Goal: Transaction & Acquisition: Purchase product/service

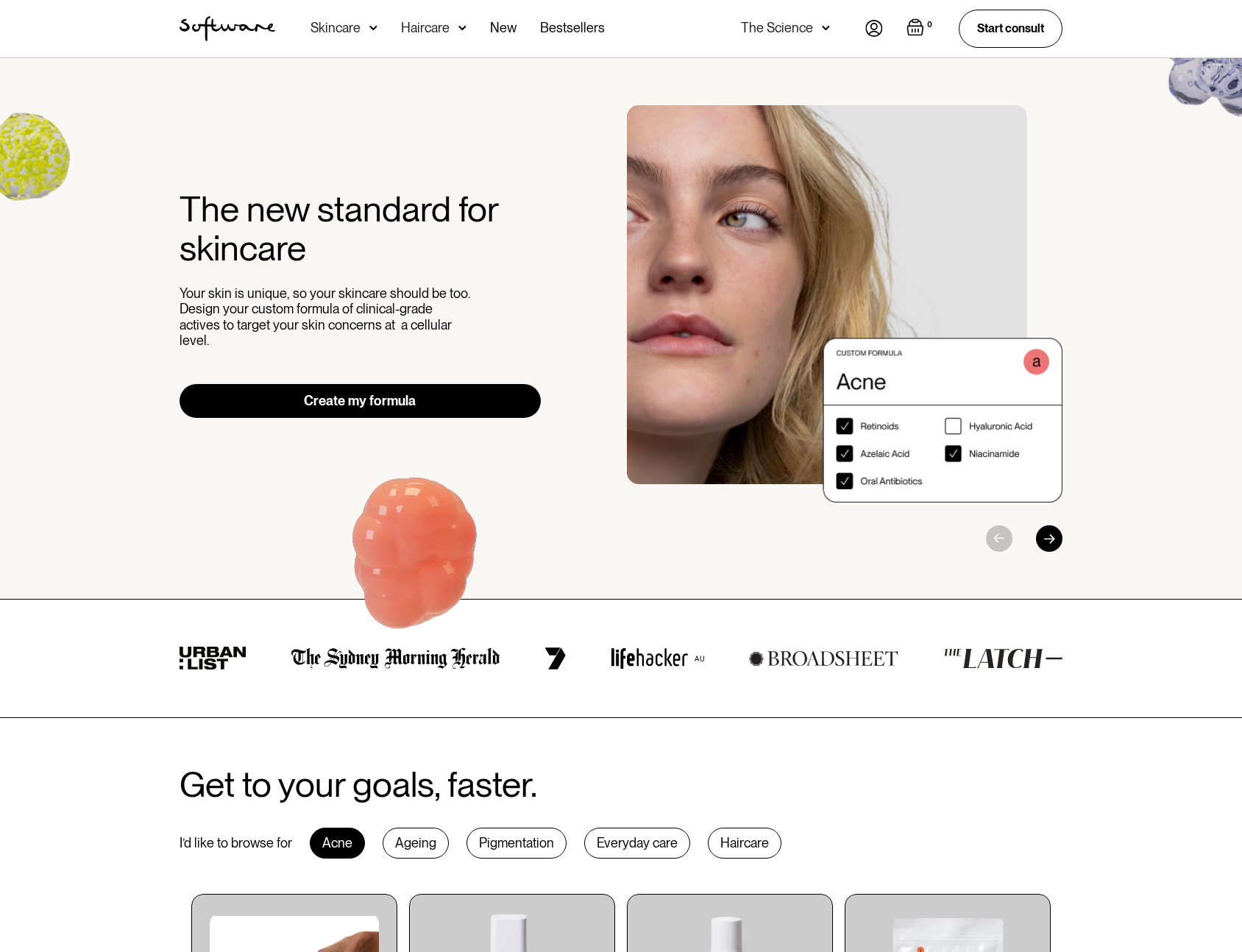
click at [375, 26] on img at bounding box center [373, 28] width 8 height 15
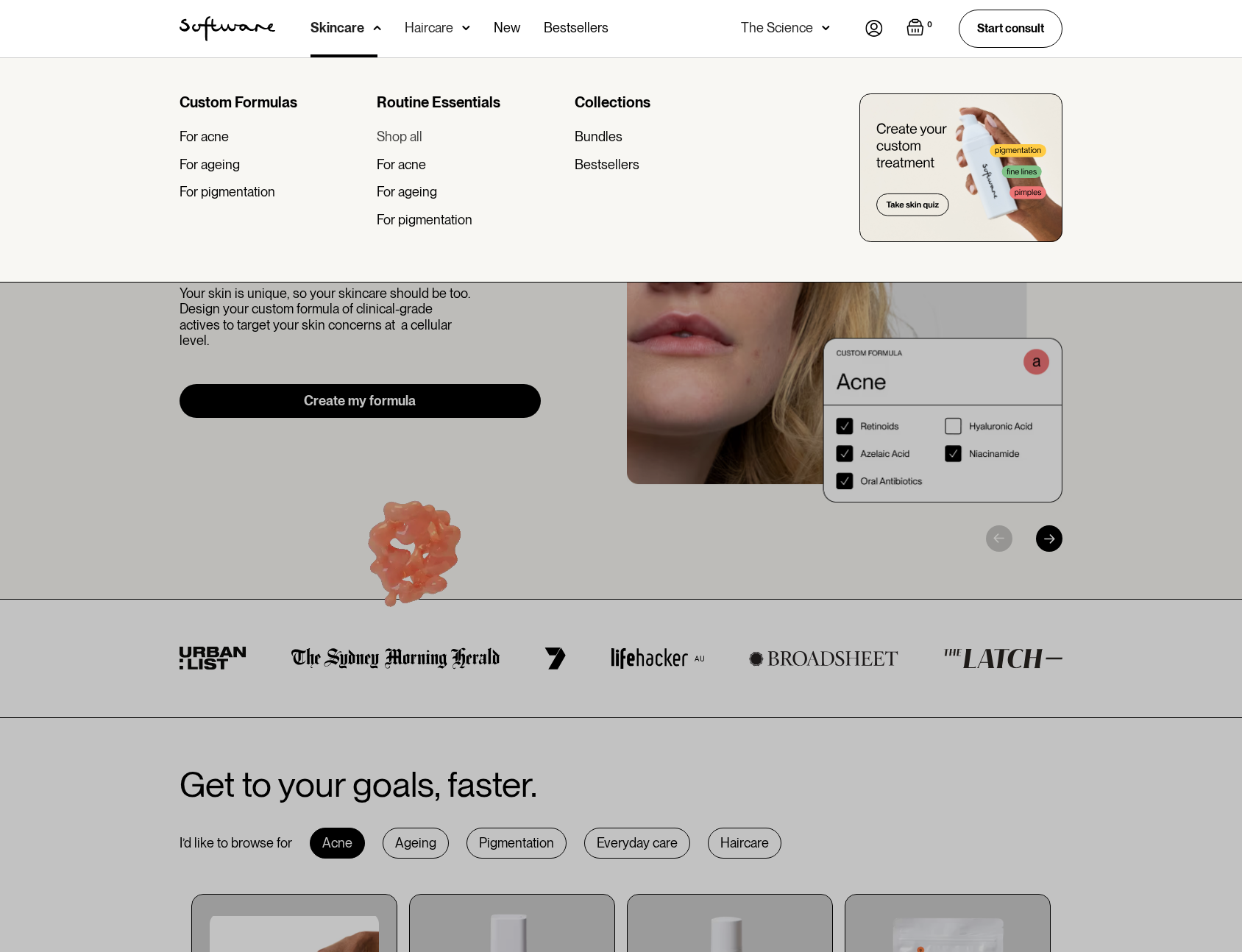
click at [419, 128] on div "Shop all" at bounding box center [399, 136] width 46 height 16
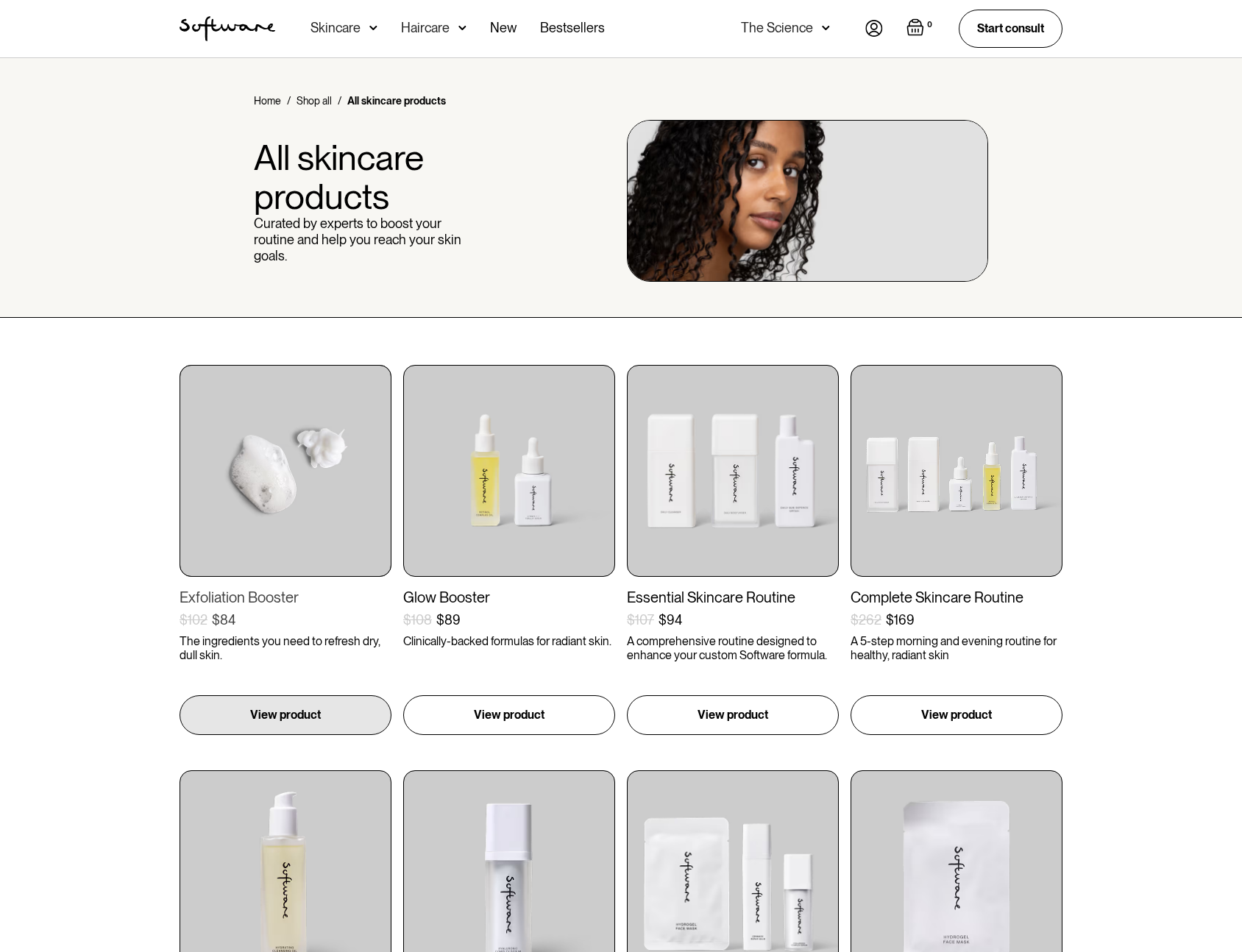
click at [300, 511] on img at bounding box center [286, 471] width 212 height 212
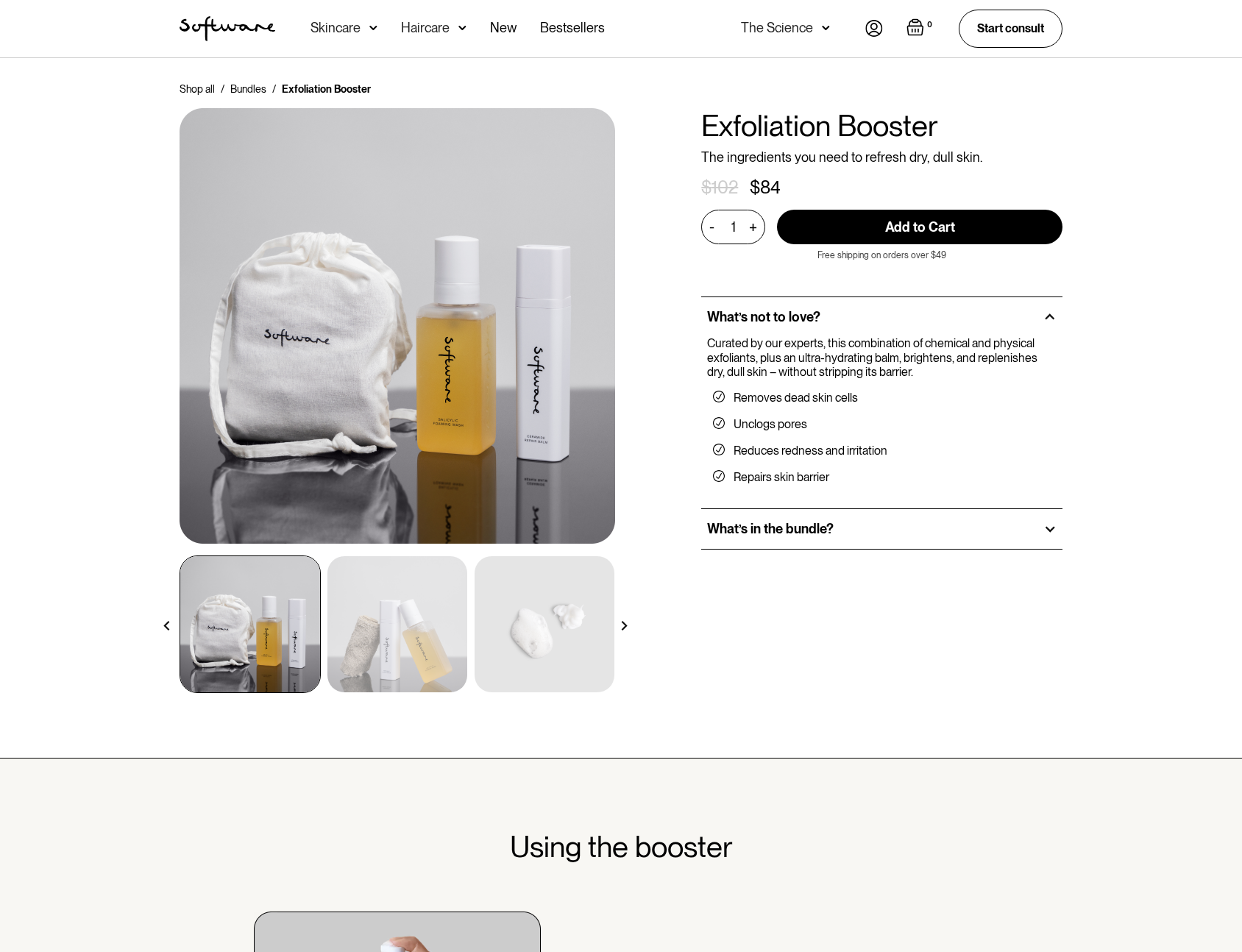
click at [412, 637] on img at bounding box center [397, 624] width 140 height 136
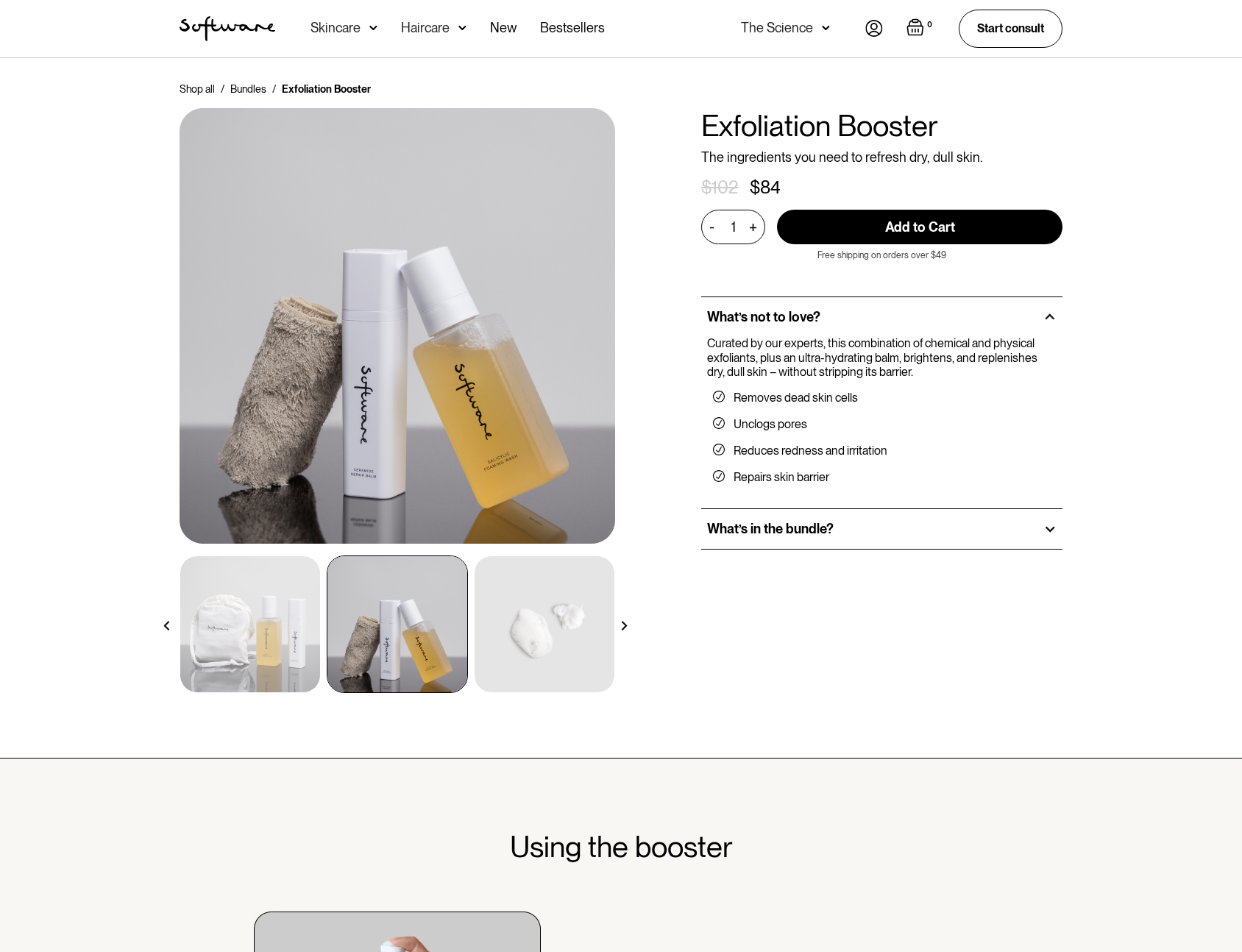
drag, startPoint x: 510, startPoint y: 636, endPoint x: 570, endPoint y: 636, distance: 60.0
click at [509, 636] on img at bounding box center [544, 624] width 140 height 136
click at [630, 623] on div at bounding box center [624, 626] width 26 height 26
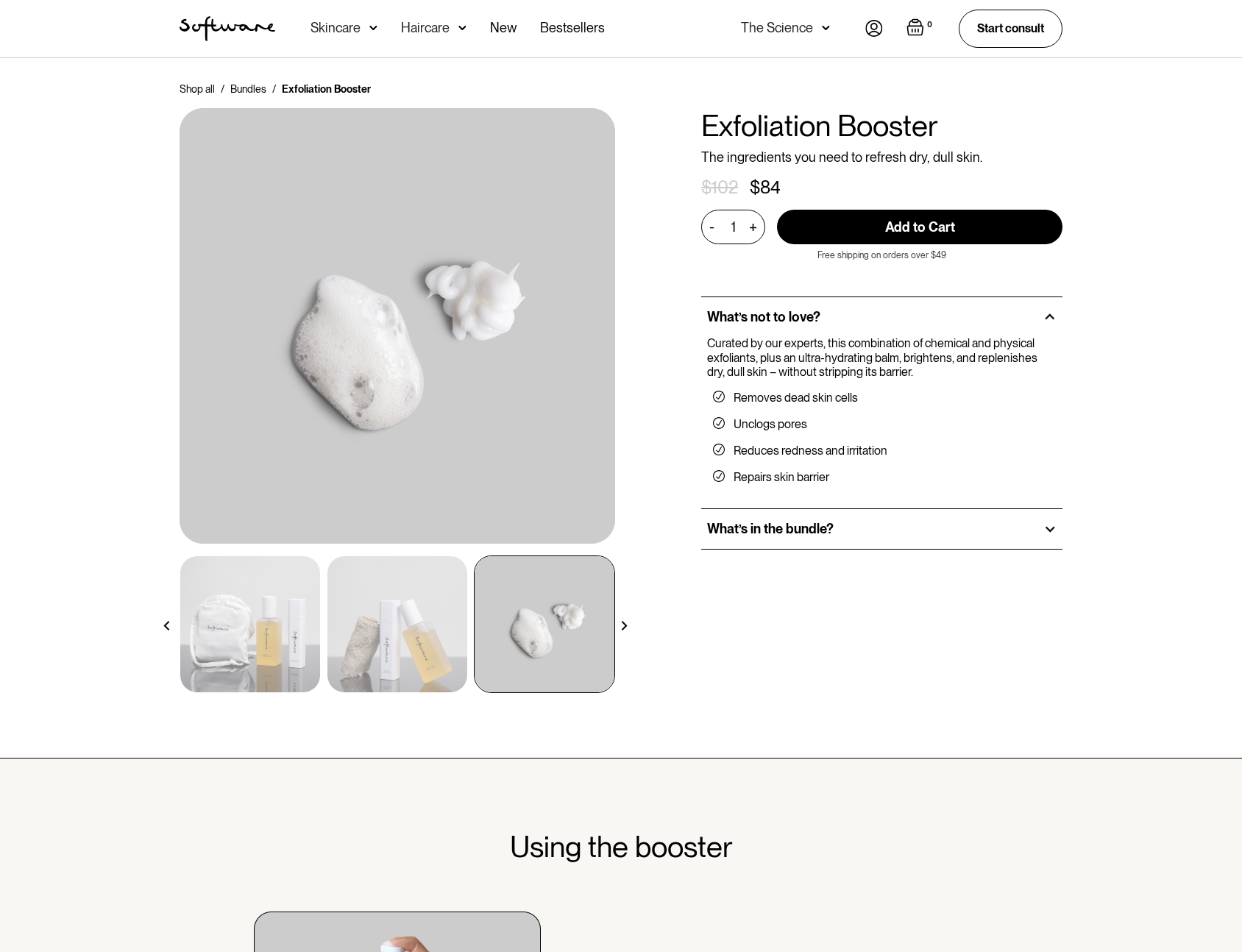
click at [630, 623] on div at bounding box center [624, 626] width 26 height 26
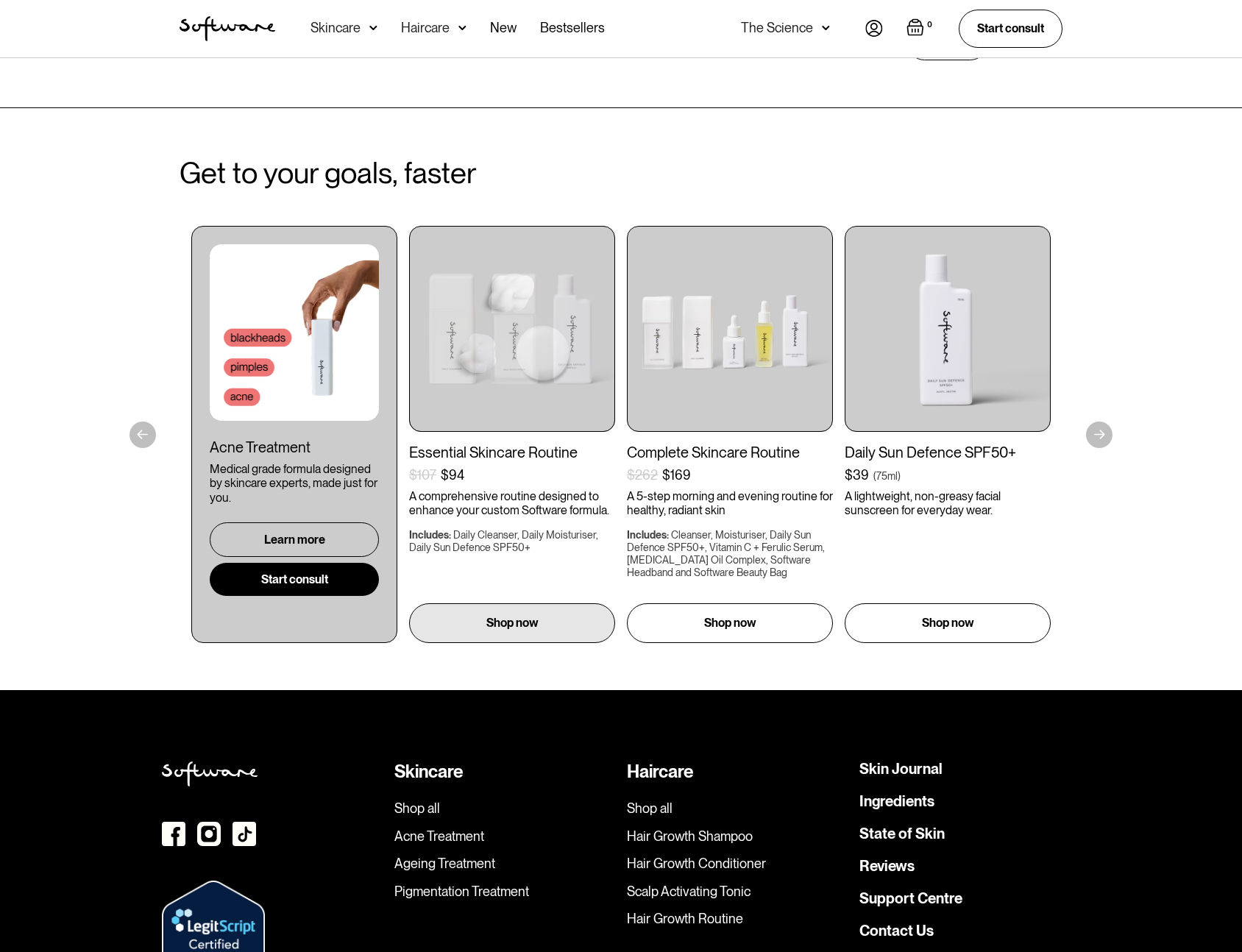
scroll to position [3217, 0]
